Goal: Download file/media

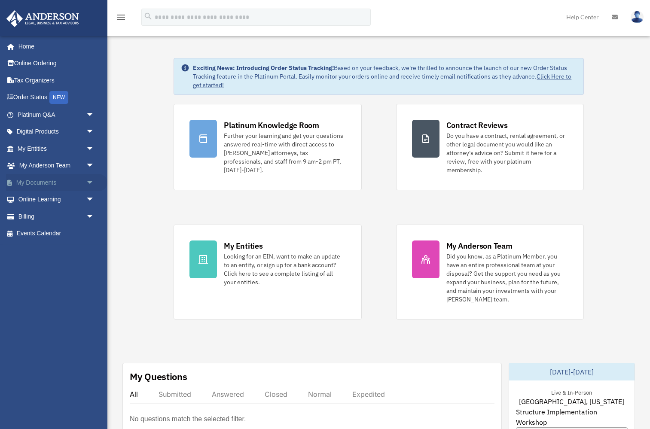
click at [88, 179] on span "arrow_drop_down" at bounding box center [94, 183] width 17 height 18
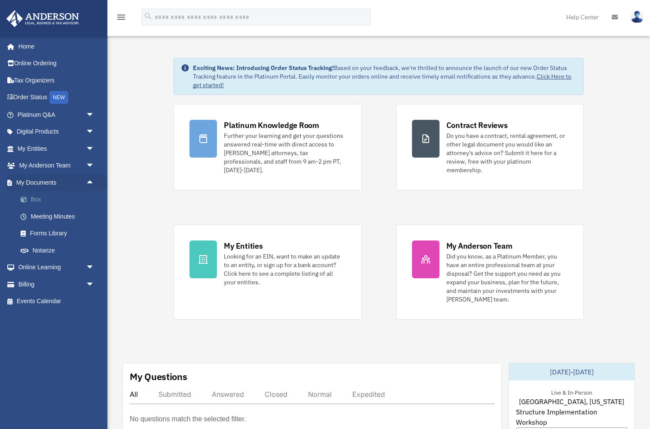
click at [56, 197] on link "Box" at bounding box center [59, 199] width 95 height 17
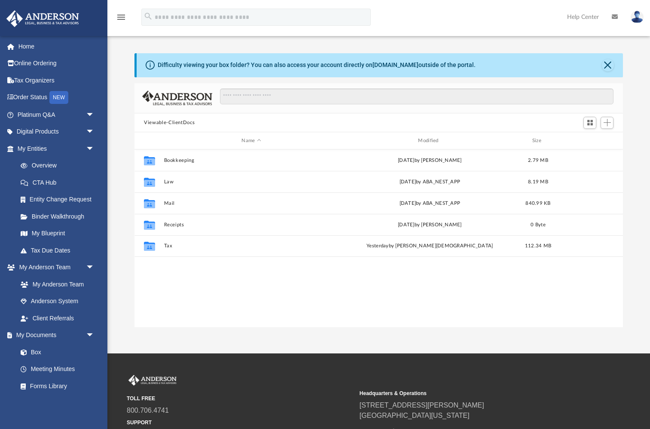
scroll to position [196, 488]
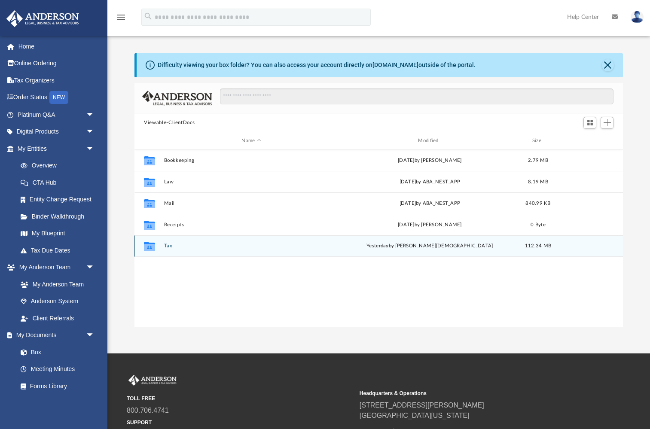
click at [170, 245] on button "Tax" at bounding box center [251, 246] width 175 height 6
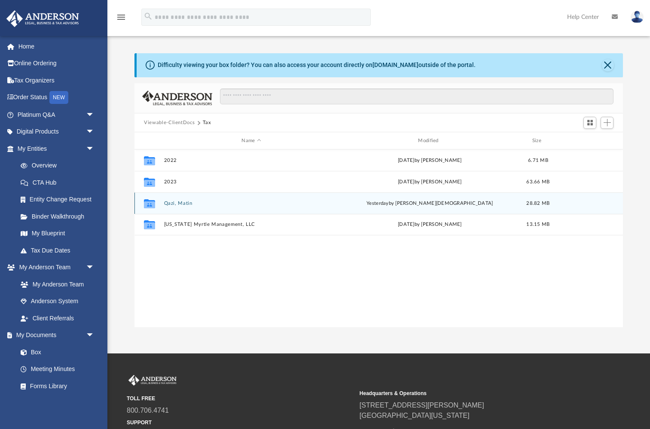
click at [174, 204] on button "Qazi, Matin" at bounding box center [251, 204] width 175 height 6
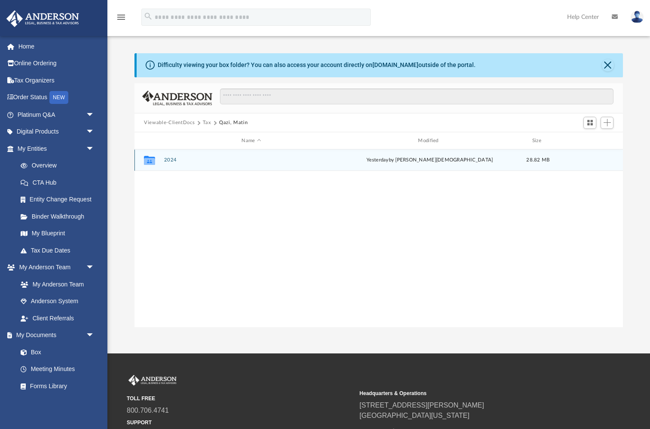
click at [168, 158] on button "2024" at bounding box center [251, 160] width 175 height 6
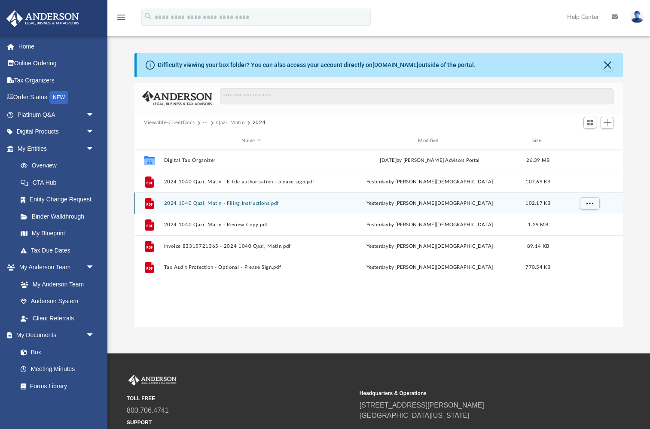
click at [201, 204] on button "2024 1040 Qazi, Matin - Filing Instructions.pdf" at bounding box center [251, 204] width 175 height 6
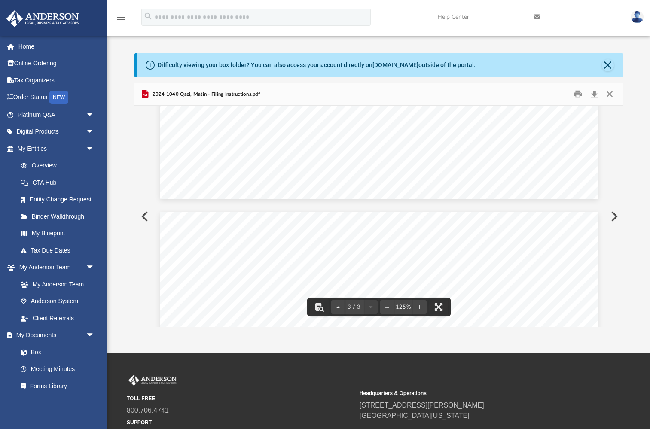
scroll to position [1118, 0]
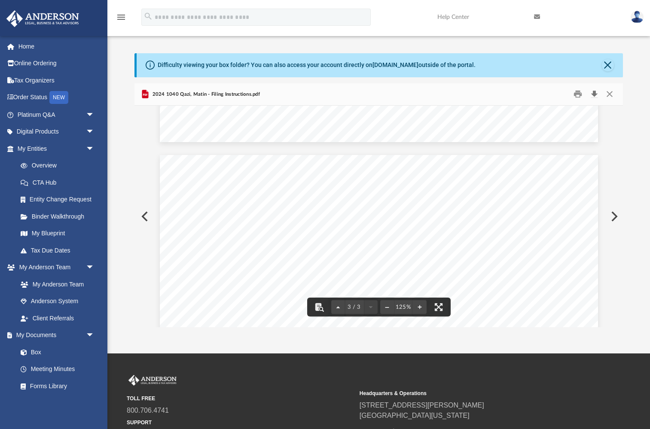
click at [595, 92] on button "Download" at bounding box center [594, 94] width 15 height 13
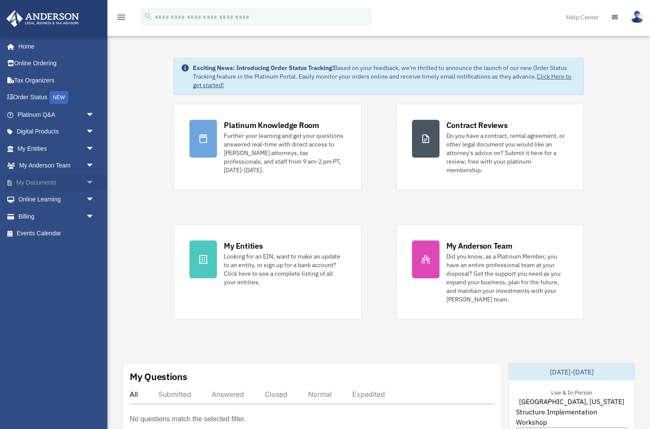
click at [92, 178] on span "arrow_drop_down" at bounding box center [94, 183] width 17 height 18
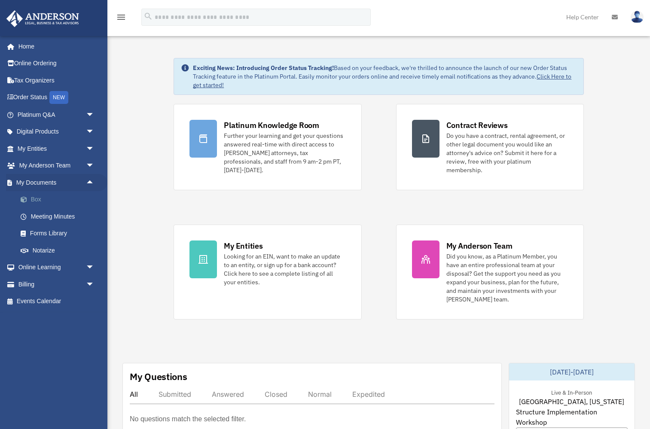
click at [35, 204] on link "Box" at bounding box center [59, 199] width 95 height 17
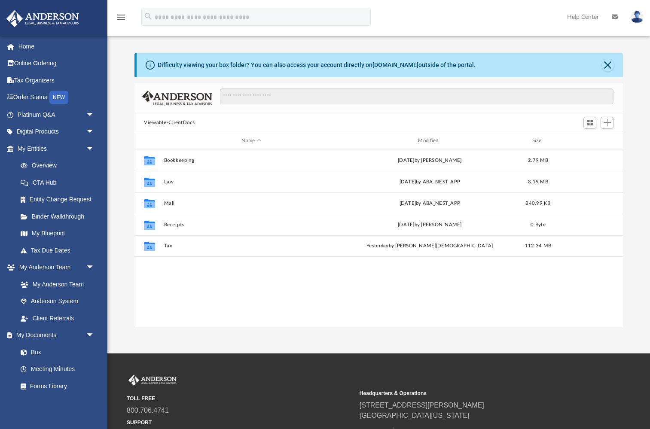
scroll to position [196, 488]
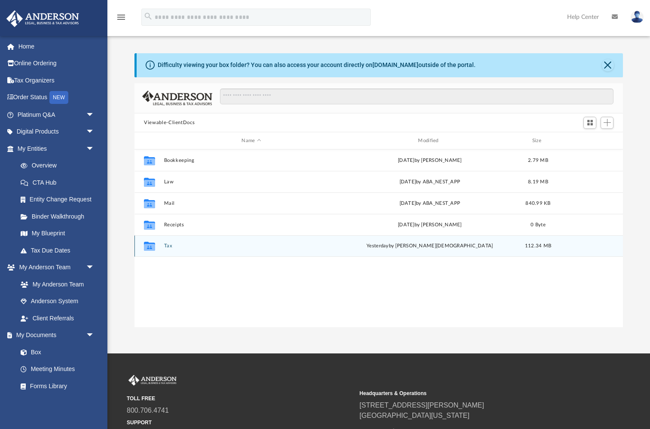
click at [168, 244] on button "Tax" at bounding box center [251, 246] width 175 height 6
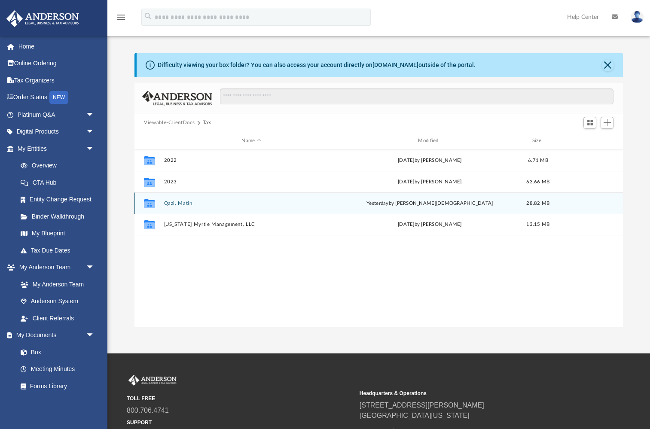
click at [178, 202] on button "Qazi, Matin" at bounding box center [251, 204] width 175 height 6
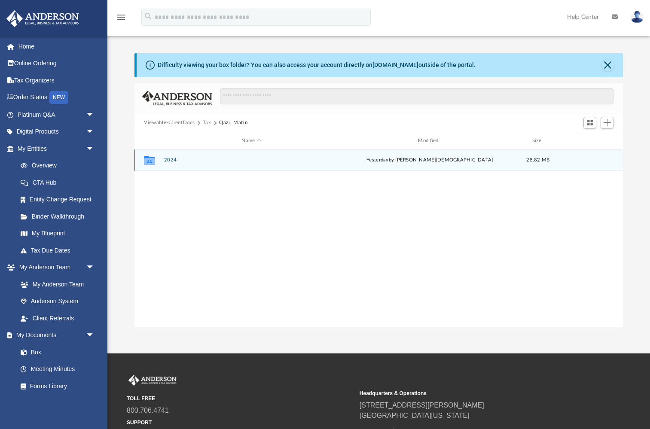
click at [170, 155] on div "Collaborated Folder 2024 [DATE] by [PERSON_NAME] 28.82 MB" at bounding box center [379, 160] width 489 height 21
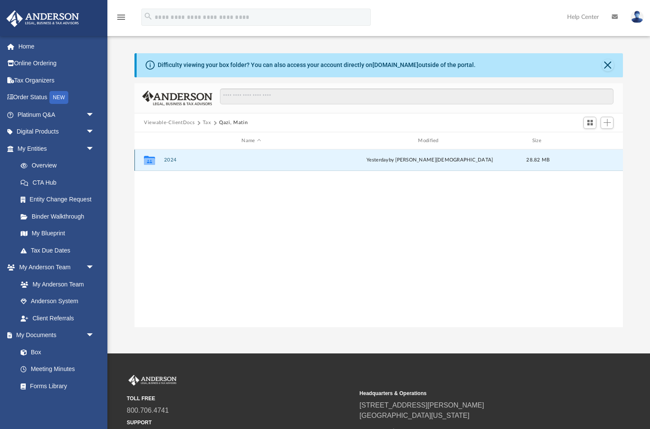
click at [171, 159] on button "2024" at bounding box center [251, 160] width 175 height 6
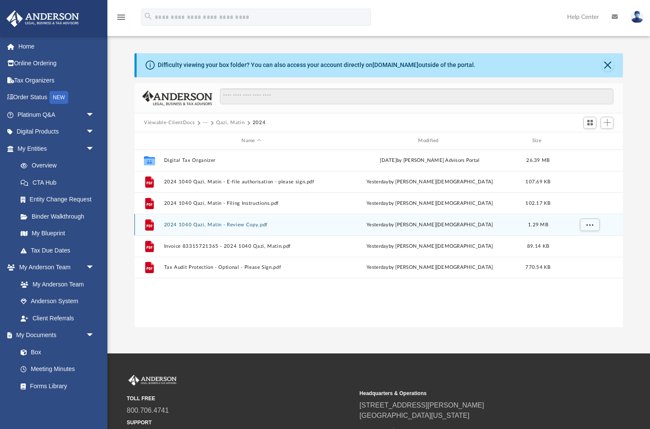
click at [192, 223] on button "2024 1040 Qazi, Matin - Review Copy.pdf" at bounding box center [251, 225] width 175 height 6
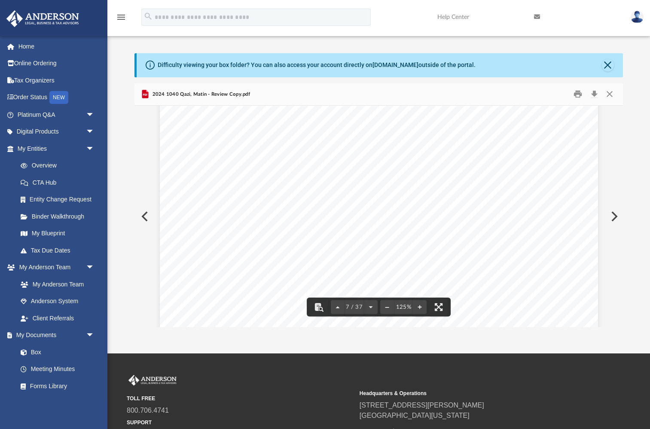
scroll to position [4384, 0]
click at [248, 119] on div "REVIEW COPY 400061 04-01-24 Prepared for: Prepared by: Filing Instructions Mati…" at bounding box center [379, 73] width 438 height 567
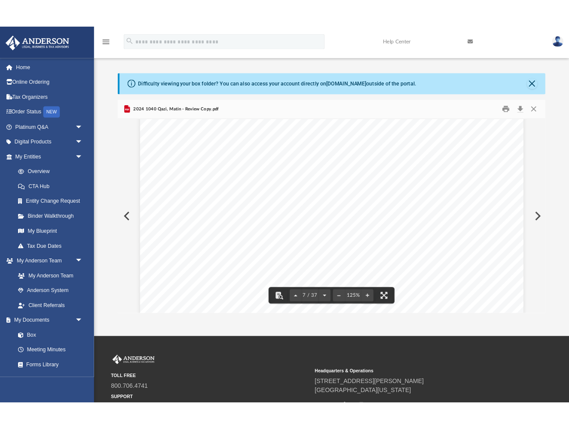
scroll to position [2638, 0]
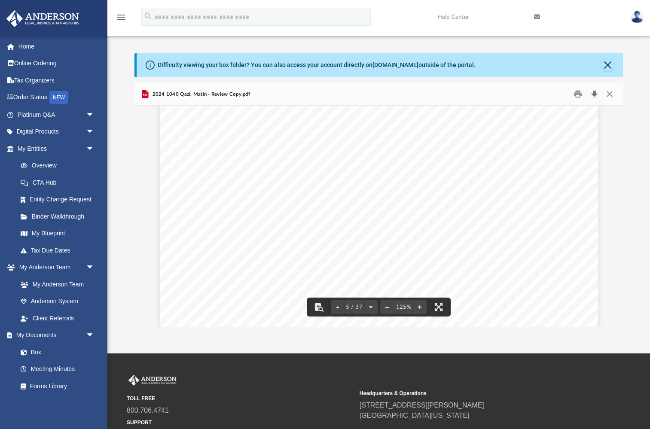
click at [594, 94] on button "Download" at bounding box center [594, 94] width 15 height 13
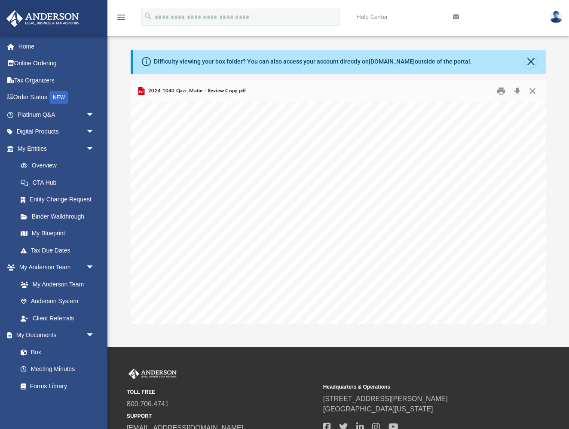
scroll to position [2114, 0]
